Goal: Information Seeking & Learning: Learn about a topic

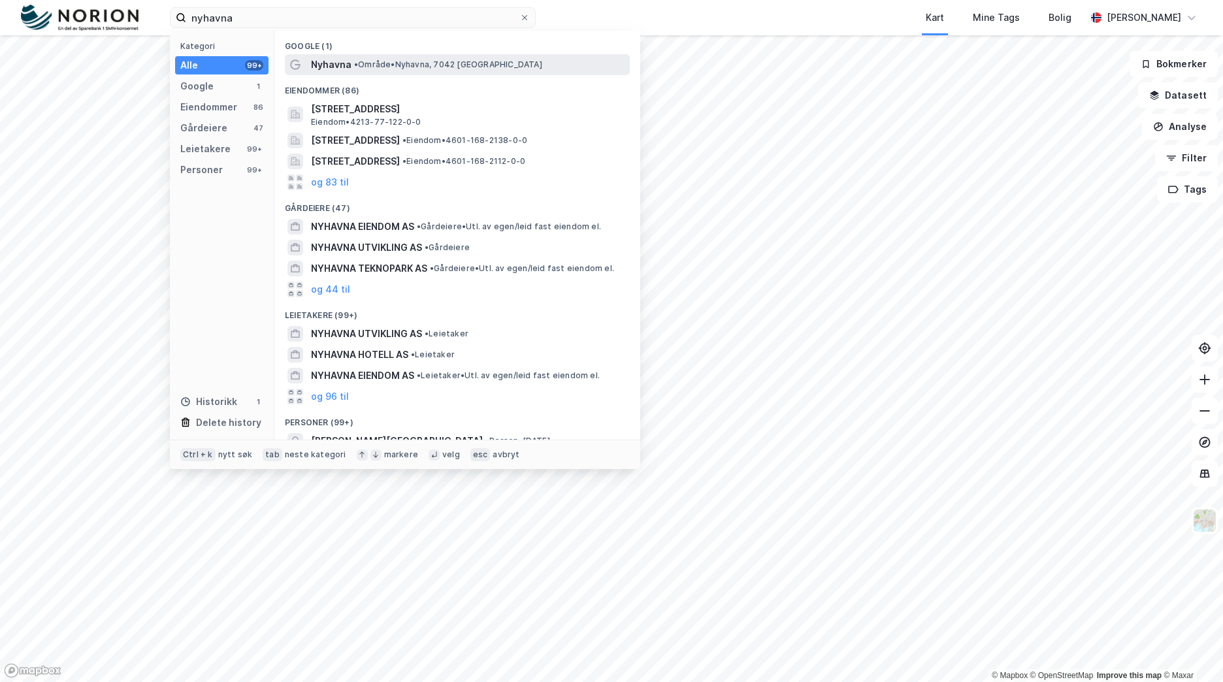
click at [449, 62] on span "• Område • [GEOGRAPHIC_DATA], 7042 [GEOGRAPHIC_DATA]" at bounding box center [448, 64] width 188 height 10
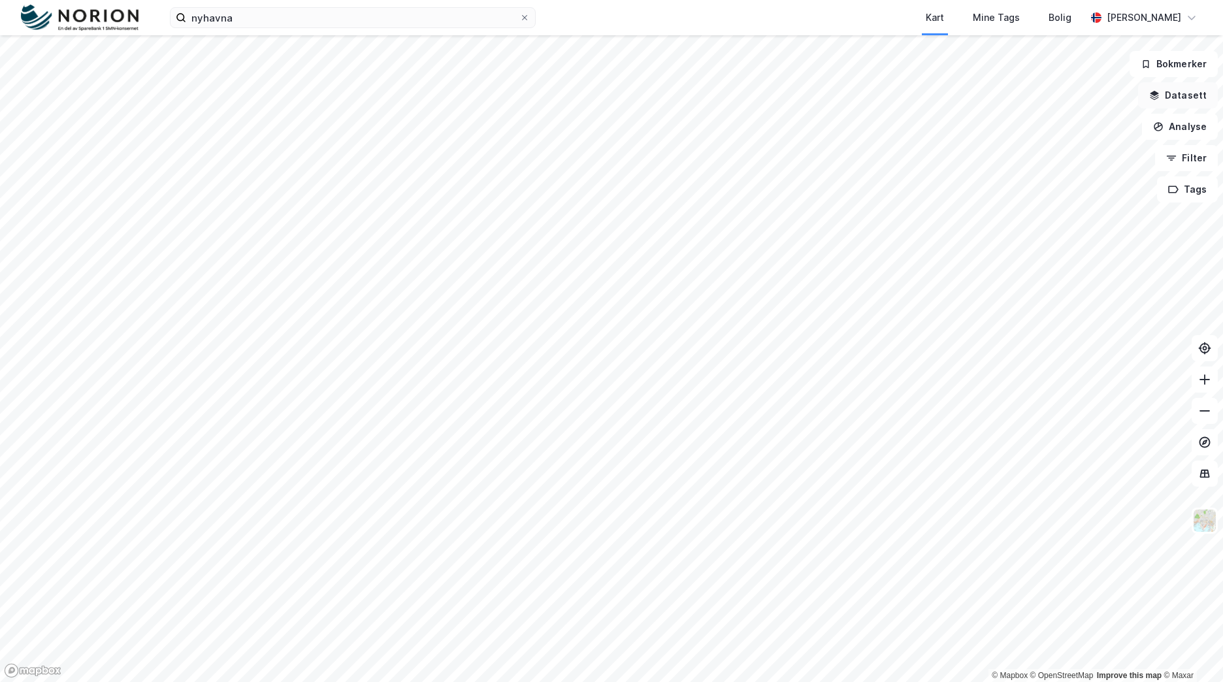
click at [1173, 97] on button "Datasett" at bounding box center [1178, 95] width 80 height 26
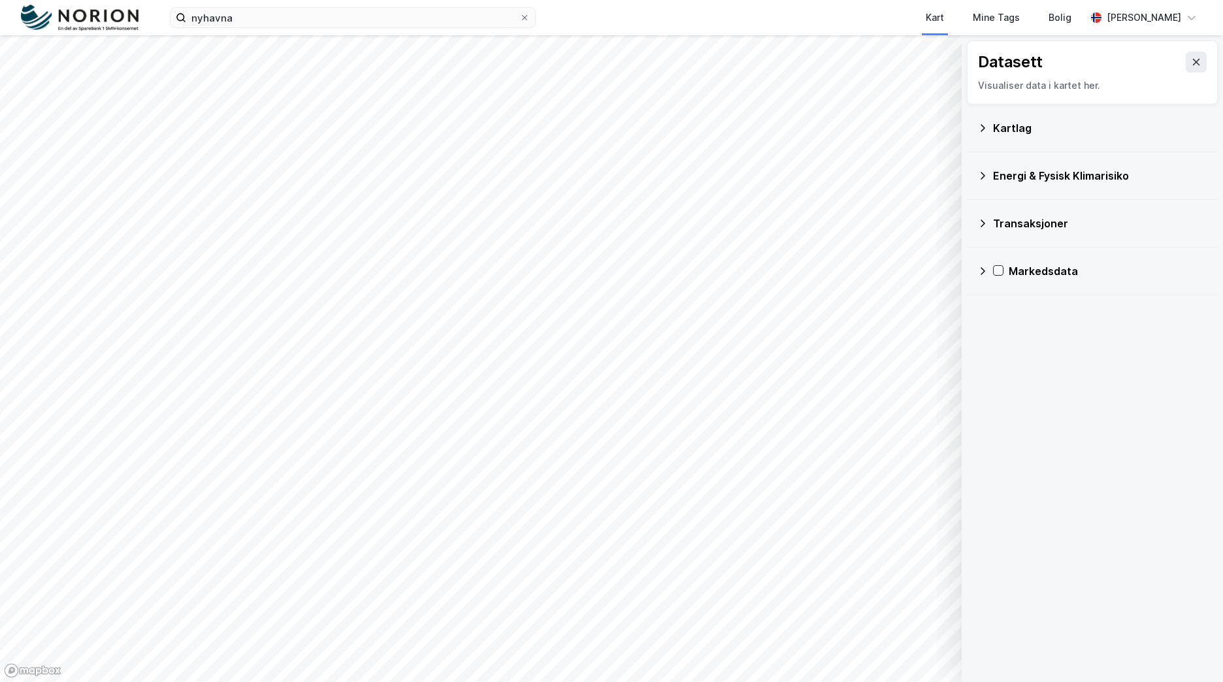
click at [1026, 129] on div "Kartlag" at bounding box center [1100, 128] width 214 height 16
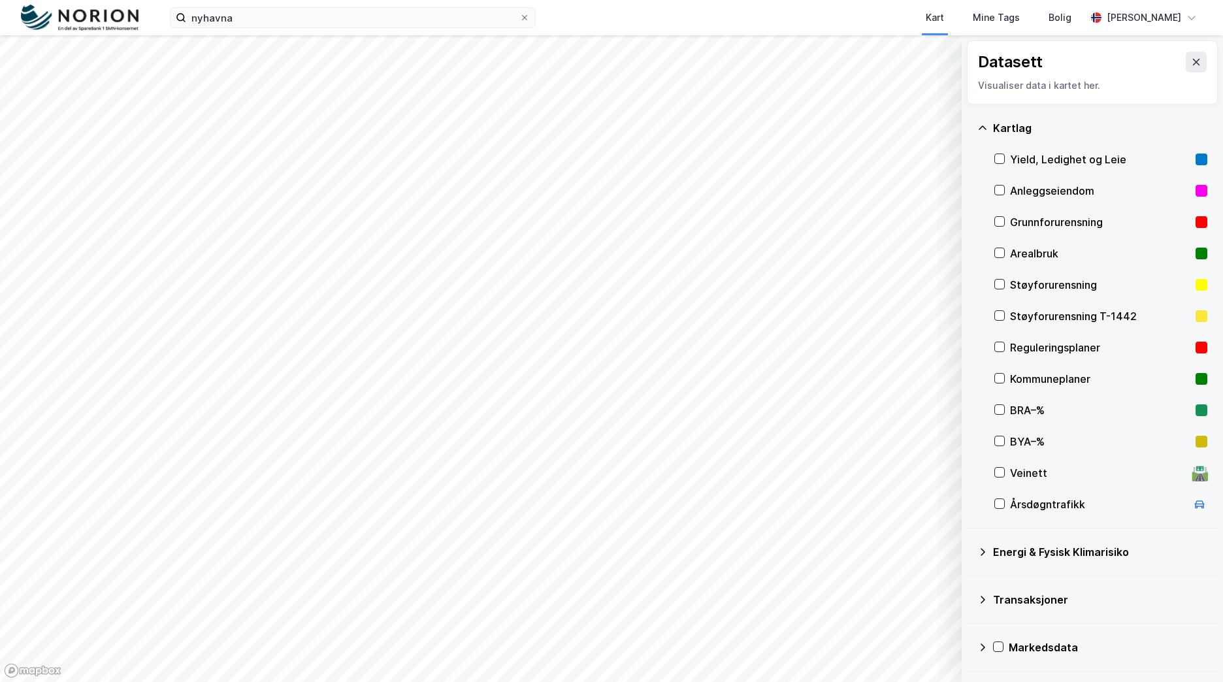
click at [1097, 349] on div "Reguleringsplaner" at bounding box center [1100, 348] width 180 height 16
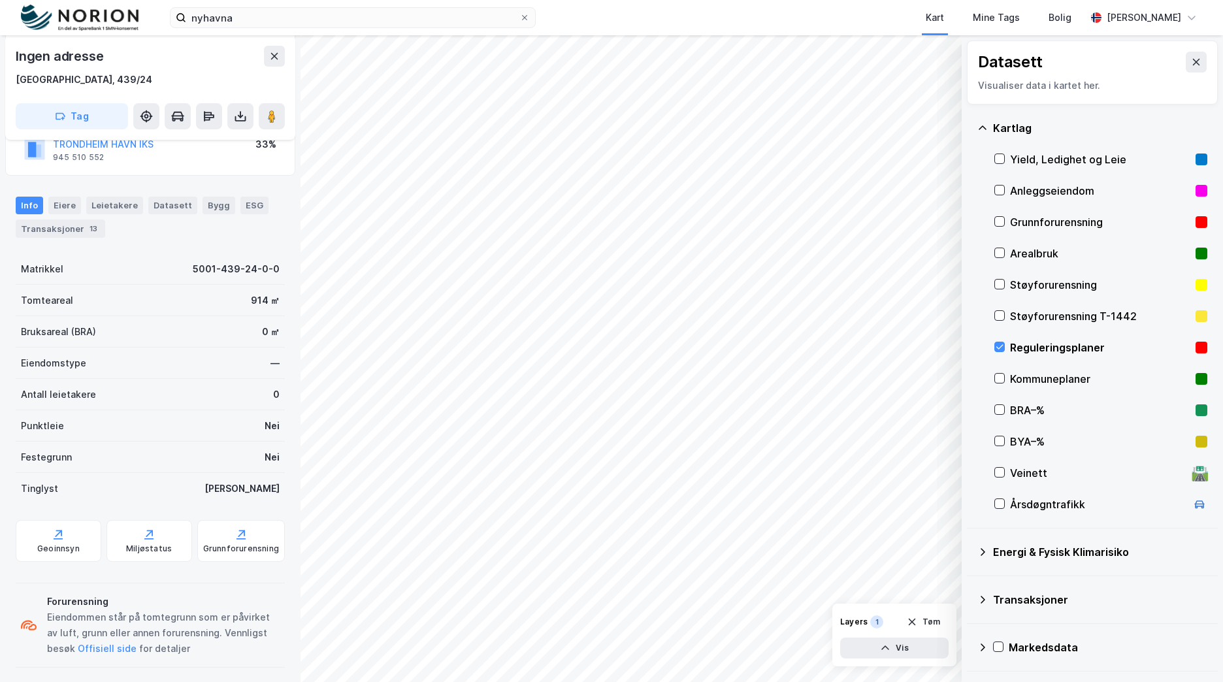
scroll to position [144, 0]
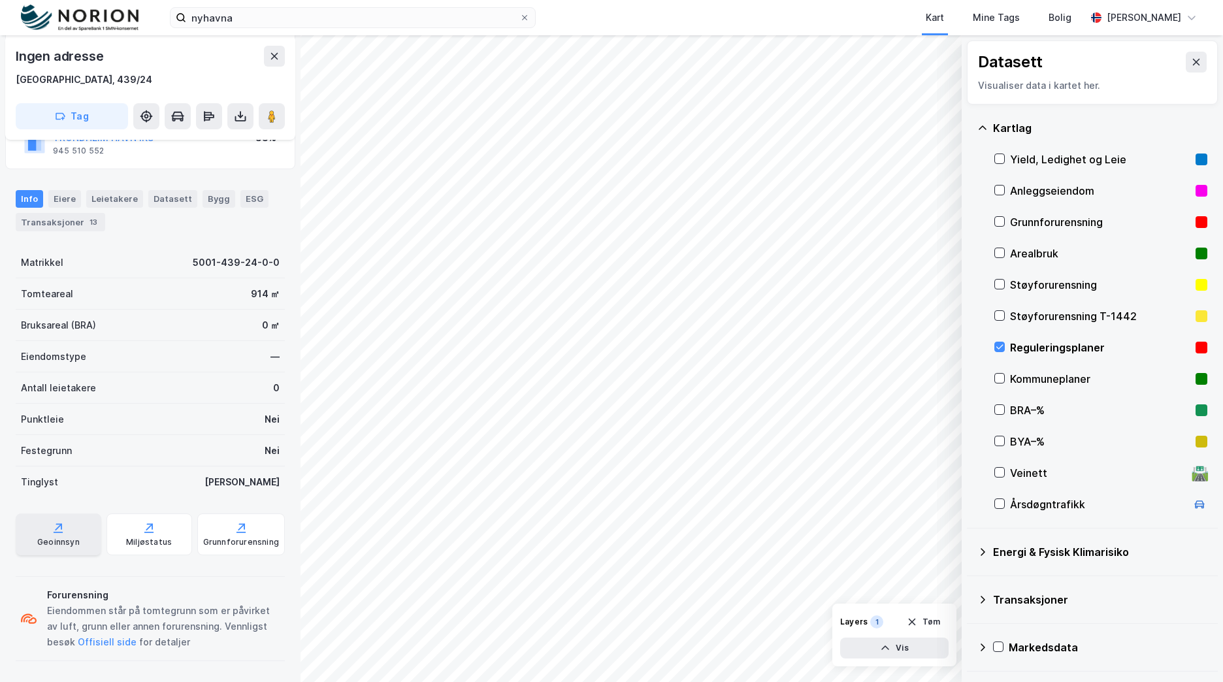
click at [73, 534] on div "Geoinnsyn" at bounding box center [59, 534] width 86 height 42
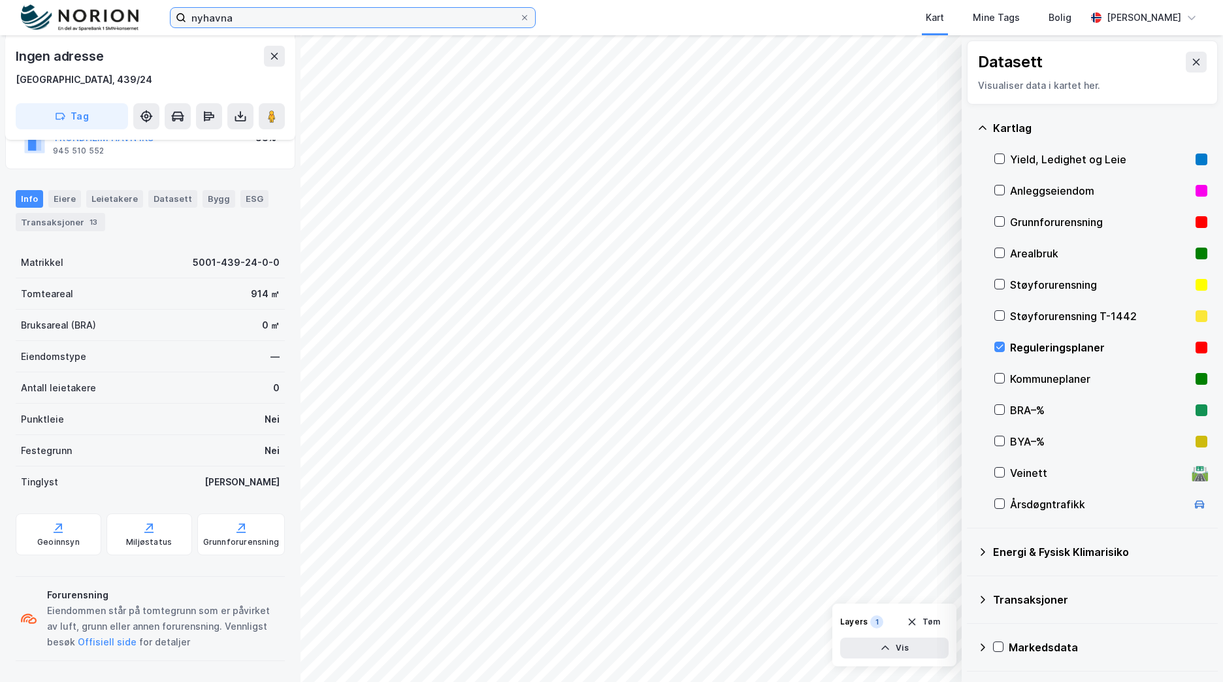
click at [427, 24] on input "nyhavna" at bounding box center [352, 18] width 333 height 20
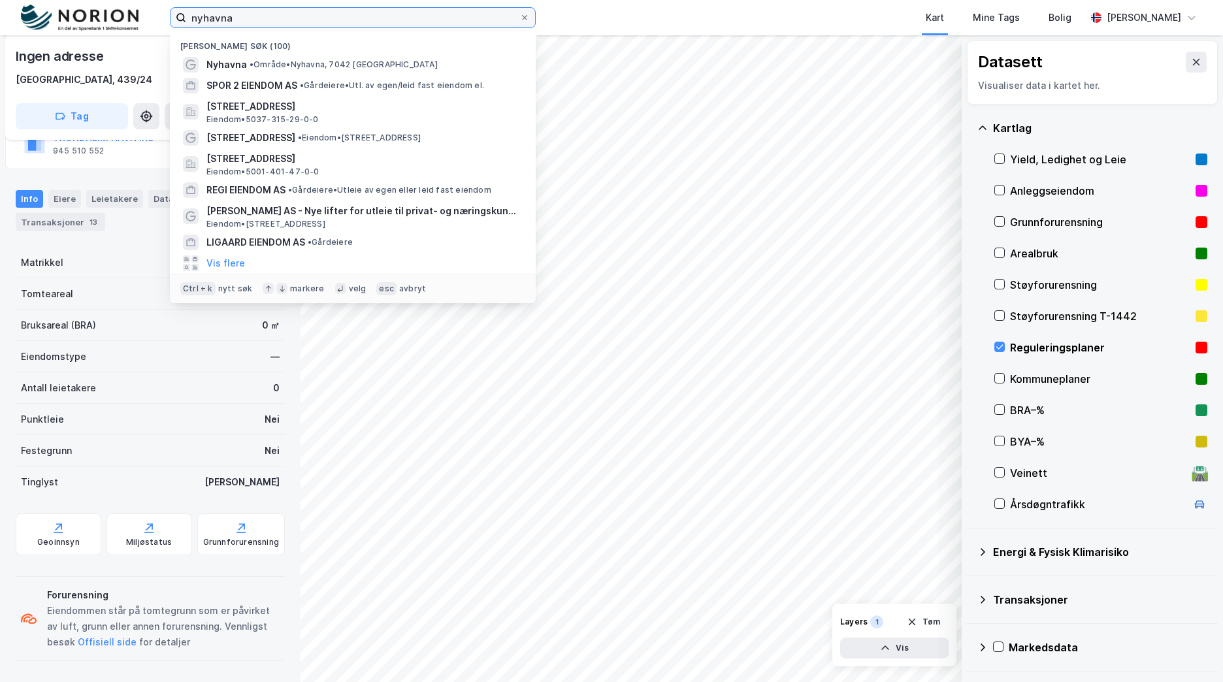
click at [427, 24] on input "nyhavna" at bounding box center [352, 18] width 333 height 20
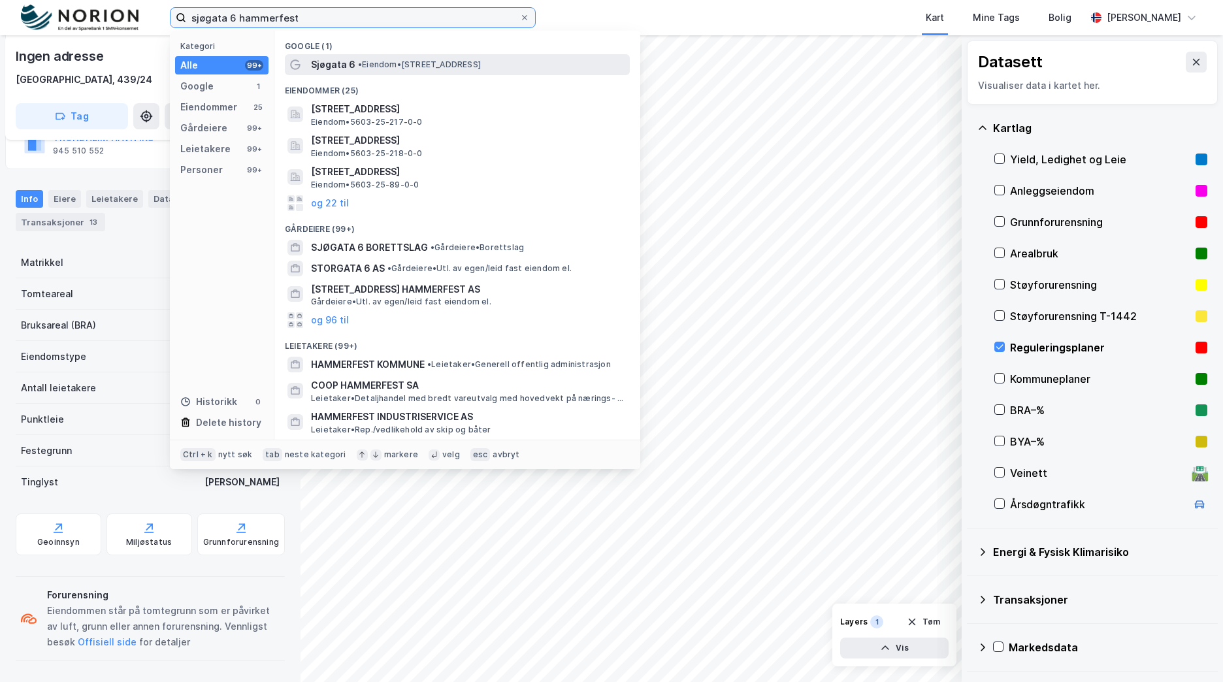
type input "sjøgata 6 hammerfest"
click at [470, 57] on div "Sjøgata 6 • Eiendom • [STREET_ADDRESS]" at bounding box center [469, 65] width 316 height 16
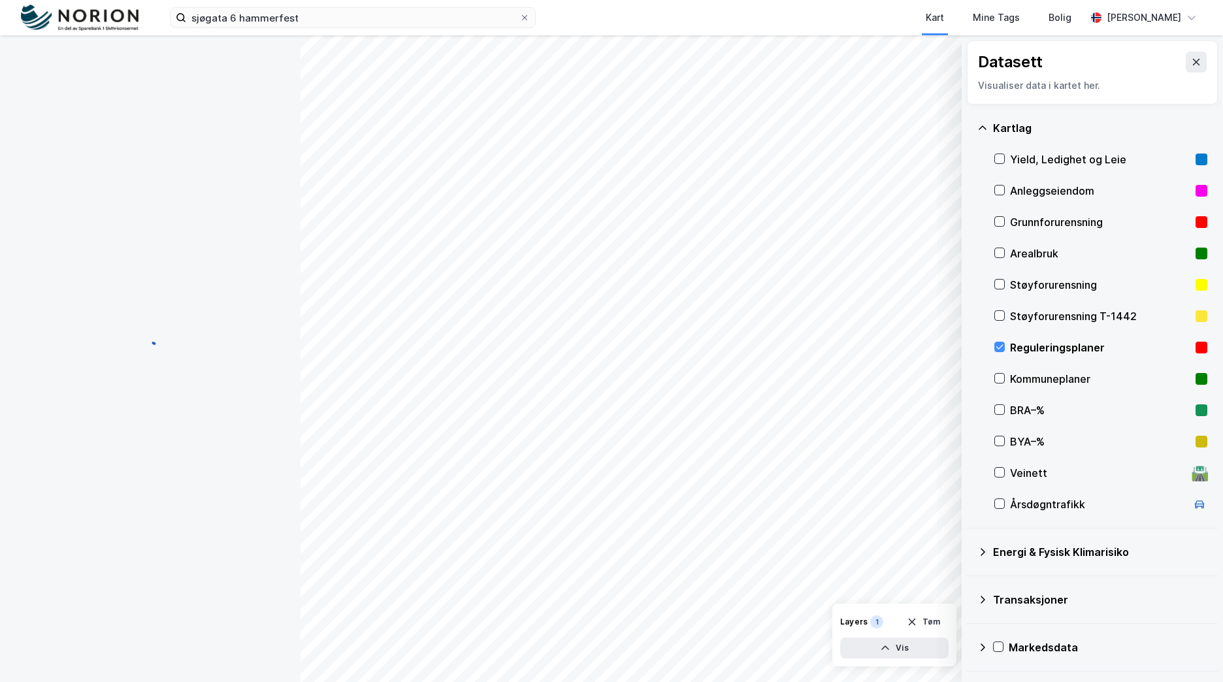
scroll to position [144, 0]
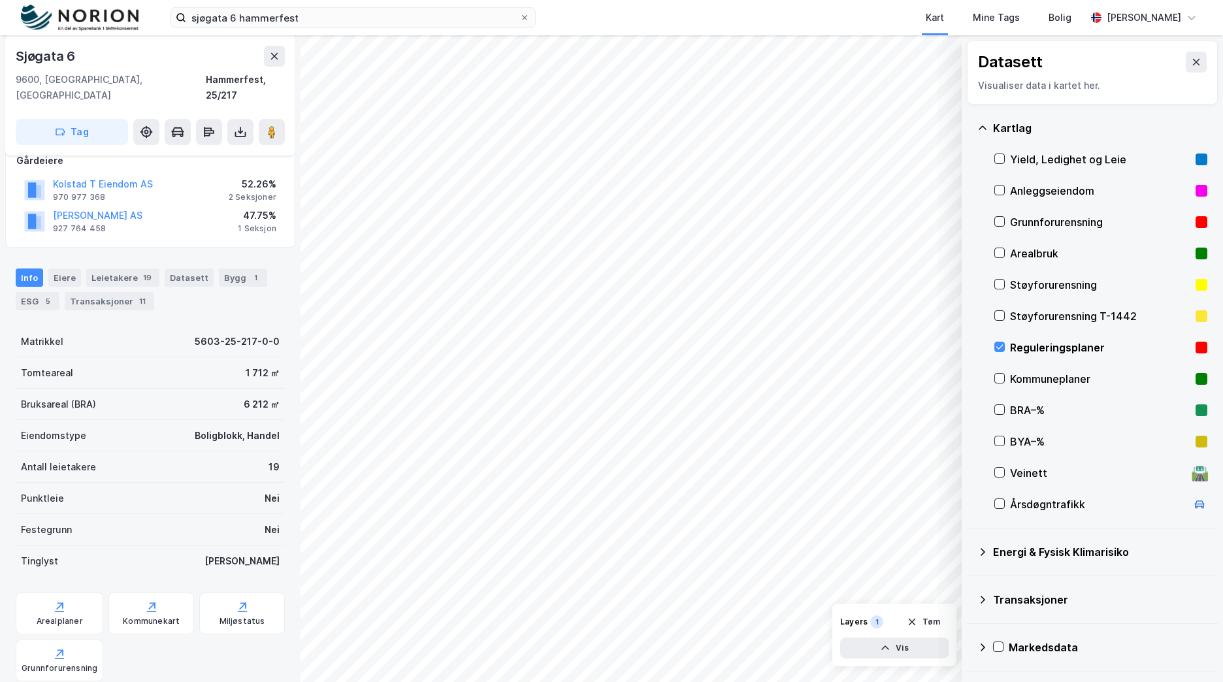
drag, startPoint x: 999, startPoint y: 343, endPoint x: 1016, endPoint y: 319, distance: 29.9
click at [999, 344] on icon at bounding box center [999, 346] width 9 height 9
click at [1018, 592] on div "Transaksjoner" at bounding box center [1100, 600] width 214 height 16
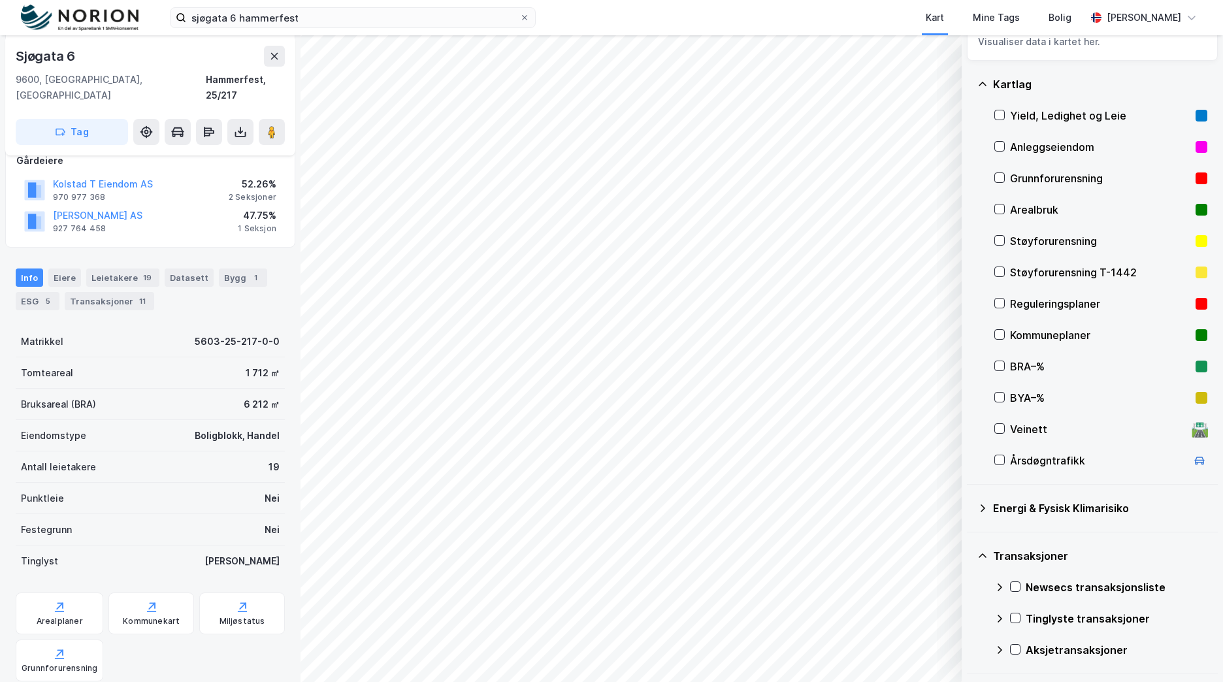
scroll to position [89, 0]
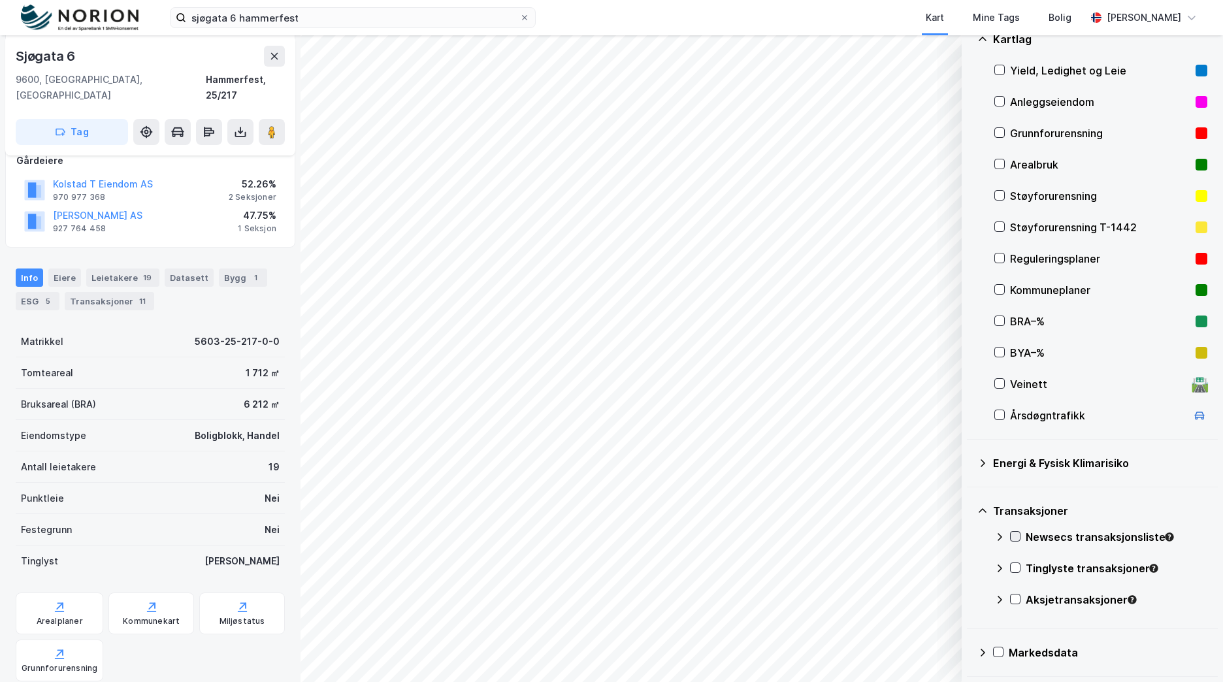
click at [1013, 539] on icon at bounding box center [1015, 536] width 9 height 9
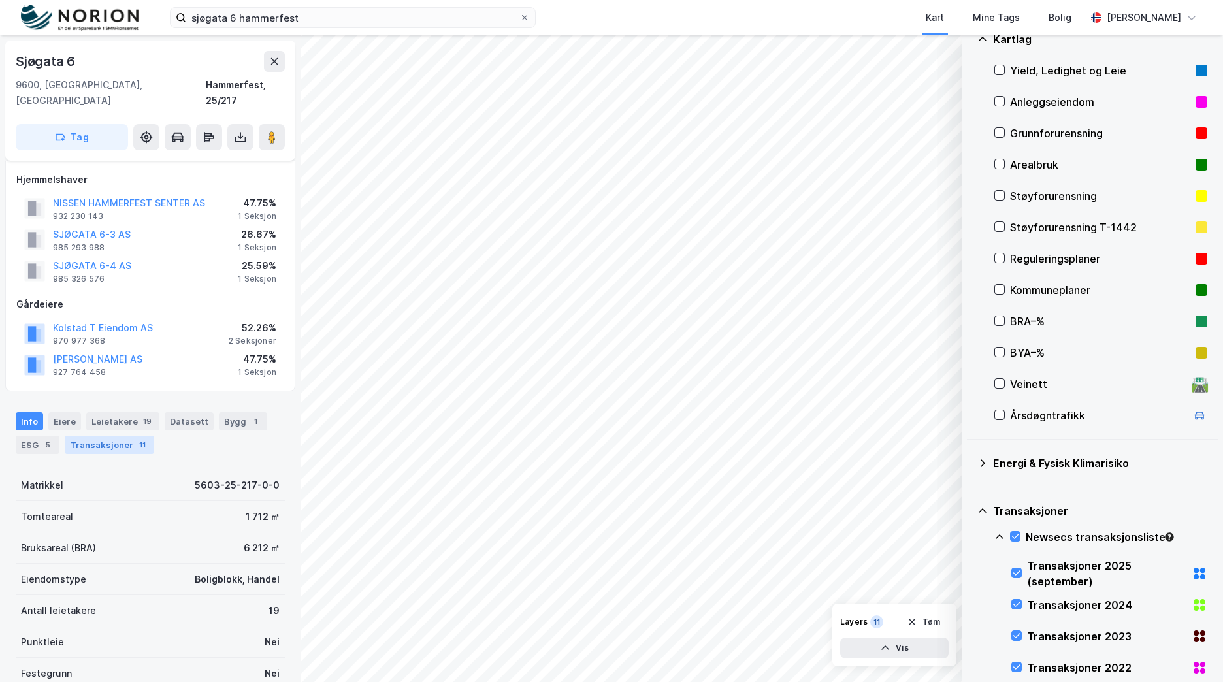
click at [128, 436] on div "Transaksjoner 11" at bounding box center [109, 445] width 89 height 18
